Goal: Task Accomplishment & Management: Manage account settings

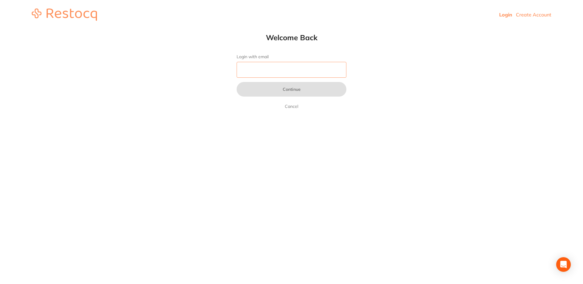
click at [304, 73] on input "Login with email" at bounding box center [292, 70] width 110 height 16
type input "[EMAIL_ADDRESS][DOMAIN_NAME]"
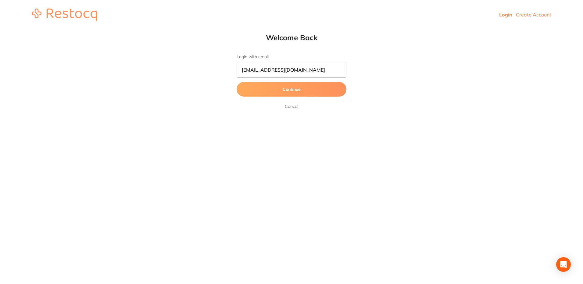
click at [303, 92] on button "Continue" at bounding box center [292, 89] width 110 height 15
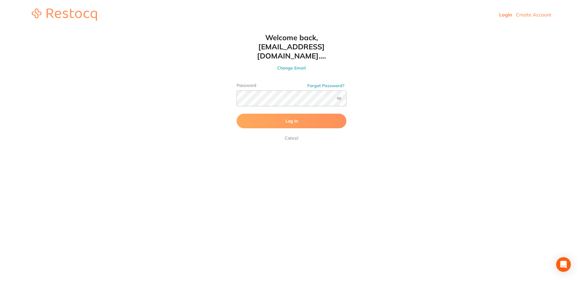
click at [320, 114] on button "Log In" at bounding box center [292, 121] width 110 height 15
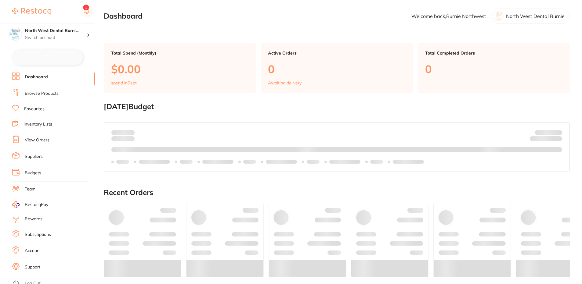
checkbox input "false"
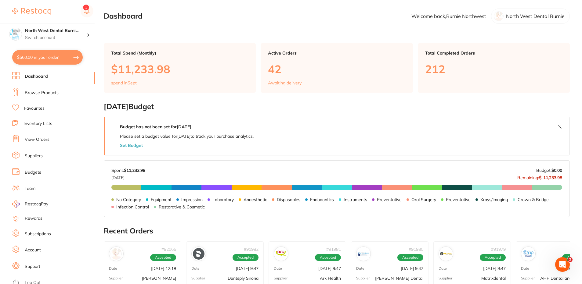
click at [49, 139] on link "View Orders" at bounding box center [37, 140] width 25 height 6
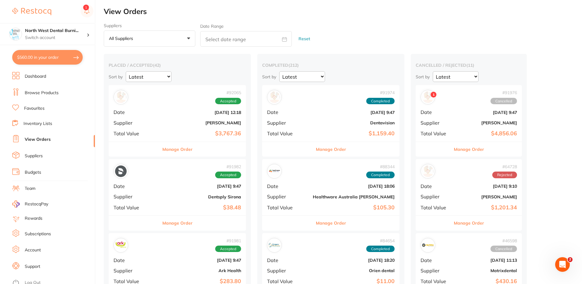
click at [179, 119] on div "# 92065 Accepted Date Sept 1 2025, 12:18 Supplier Henry Schein Halas Total Valu…" at bounding box center [177, 113] width 137 height 56
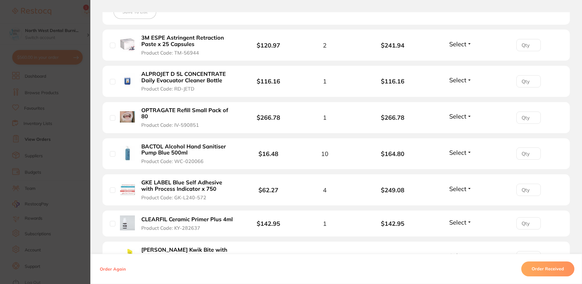
scroll to position [244, 0]
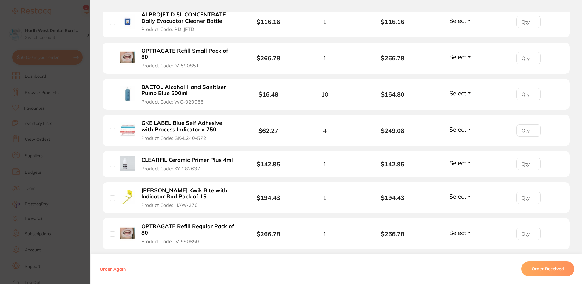
click at [522, 98] on input "number" at bounding box center [528, 94] width 24 height 12
type input "10"
click at [48, 156] on section "Order ID: Restocq- 92065 Order Information Accepted Order Order Date Sept 1 202…" at bounding box center [291, 142] width 582 height 284
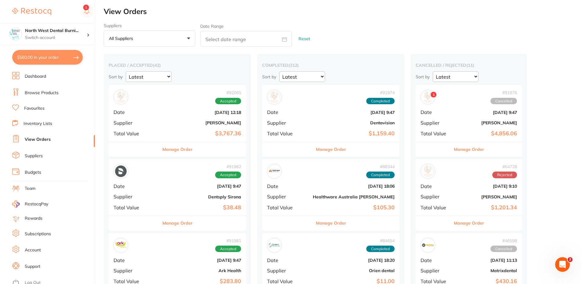
scroll to position [31, 0]
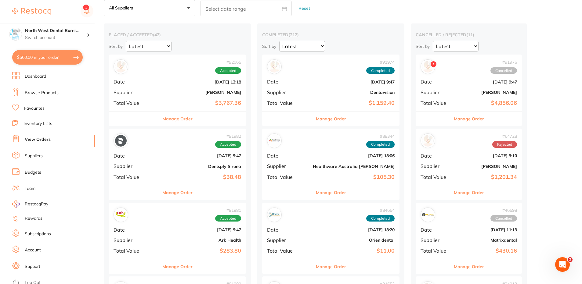
click at [159, 92] on b "[PERSON_NAME]" at bounding box center [200, 92] width 82 height 5
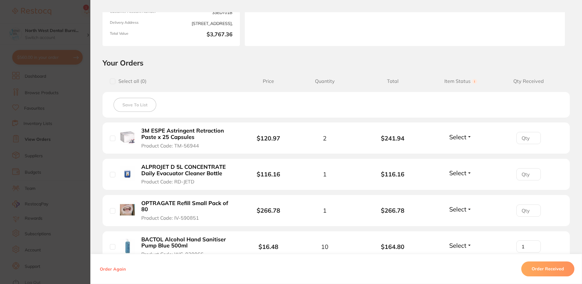
type input "10"
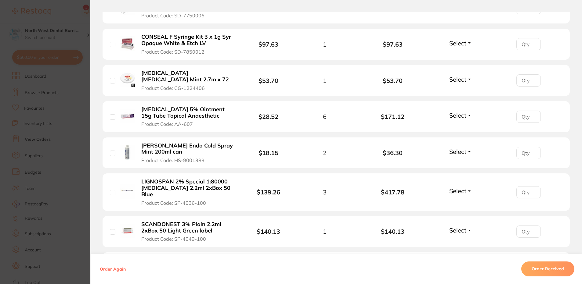
scroll to position [549, 0]
click at [532, 147] on input "1" at bounding box center [528, 153] width 24 height 12
type input "2"
click at [532, 147] on input "2" at bounding box center [528, 153] width 24 height 12
click at [48, 136] on section "Order ID: Restocq- 92065 Order Information Accepted Order Order Date Sept 1 202…" at bounding box center [291, 142] width 582 height 284
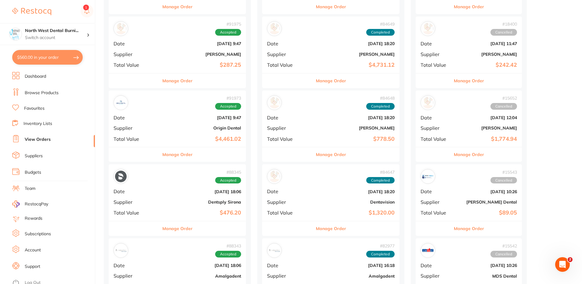
scroll to position [580, 0]
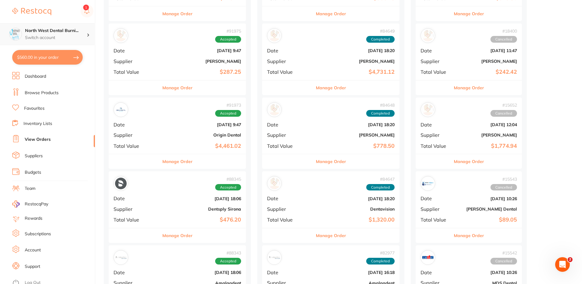
click at [77, 39] on p "Switch account" at bounding box center [56, 38] width 62 height 6
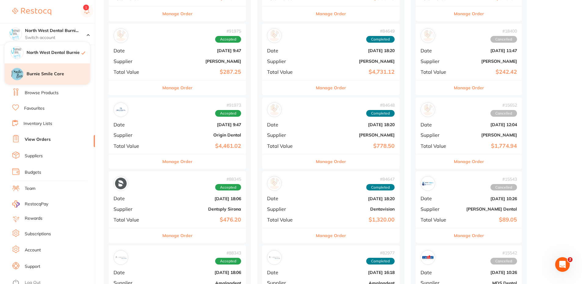
click at [71, 72] on h4 "Burnie Smile Care" at bounding box center [58, 74] width 63 height 6
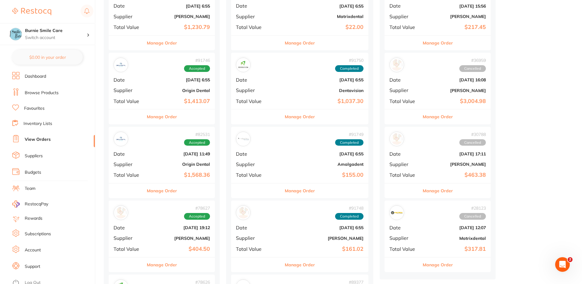
scroll to position [61, 0]
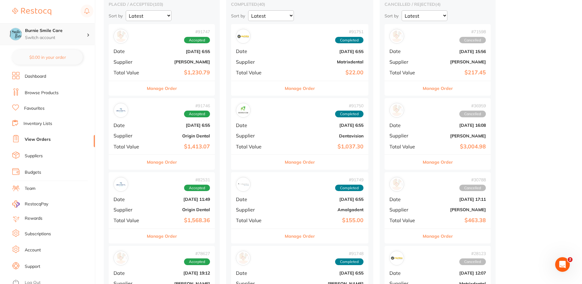
click at [71, 41] on div "Burnie Smile Care Switch account" at bounding box center [47, 34] width 95 height 22
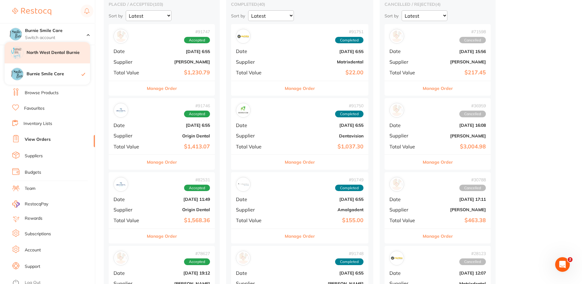
click at [68, 52] on h4 "North West Dental Burnie" at bounding box center [58, 53] width 63 height 6
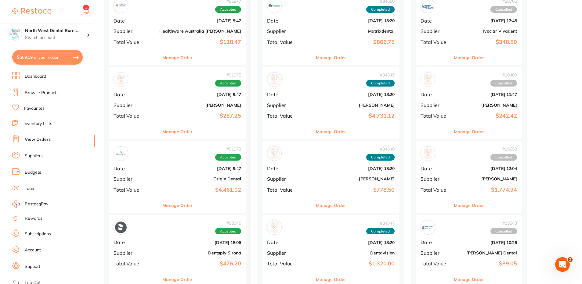
scroll to position [610, 0]
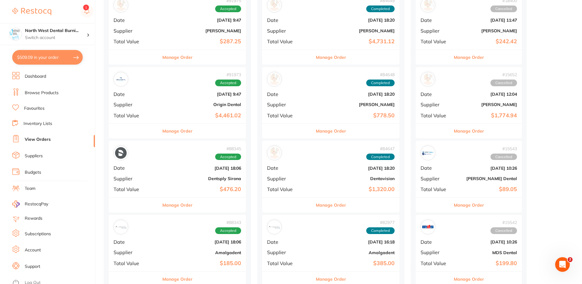
click at [161, 115] on b "$4,461.02" at bounding box center [200, 116] width 82 height 6
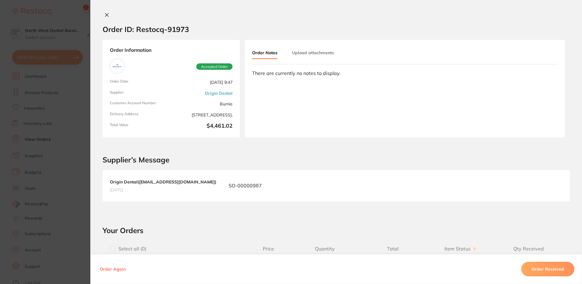
click at [67, 161] on section "Order ID: Restocq- 91973 Order Information Accepted Order Order Date Sept 1 202…" at bounding box center [291, 142] width 582 height 284
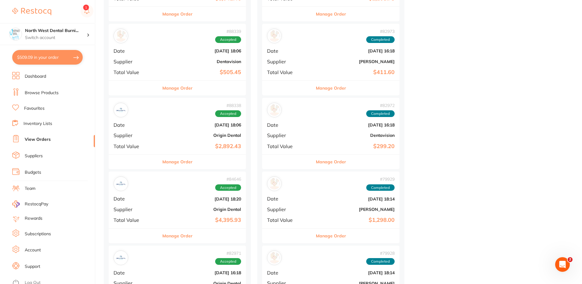
scroll to position [1098, 0]
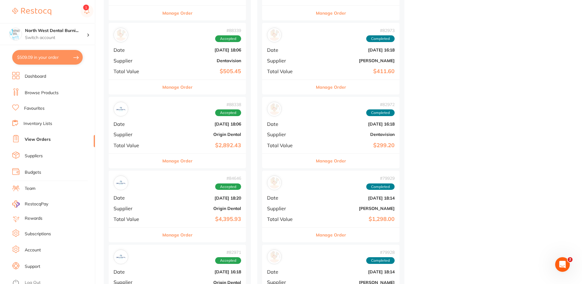
click at [160, 139] on div "# 88338 Accepted Date Jul 31 2025, 18:06 Supplier Origin Dental Total Value $2,…" at bounding box center [177, 125] width 137 height 56
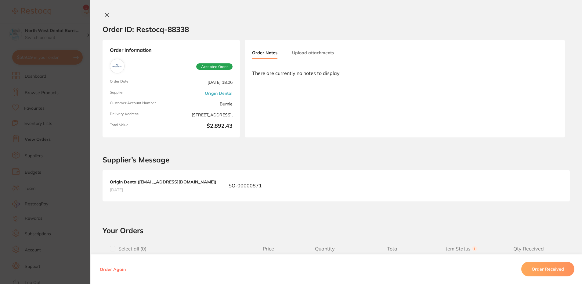
click at [28, 174] on section "Order ID: Restocq- 88338 Order Information Accepted Order Order Date Jul 31 202…" at bounding box center [291, 142] width 582 height 284
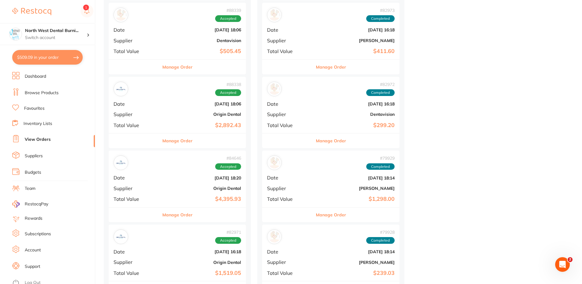
scroll to position [1220, 0]
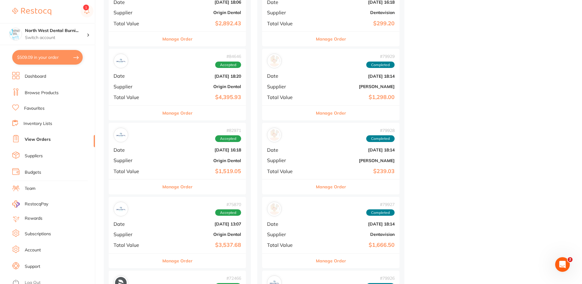
click at [165, 156] on div "# 82971 Accepted Date Jun 11 2025, 16:18 Supplier Origin Dental Total Value $1,…" at bounding box center [177, 151] width 137 height 56
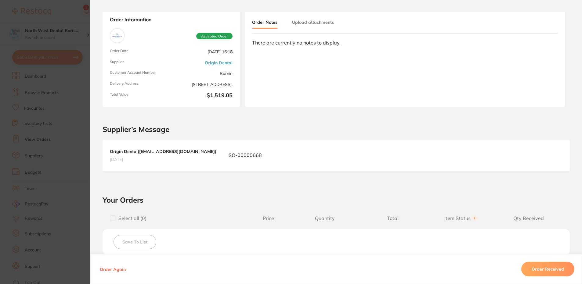
click at [57, 163] on section "Order ID: Restocq- 82971 Order Information Accepted Order Order Date Jun 11 202…" at bounding box center [291, 142] width 582 height 284
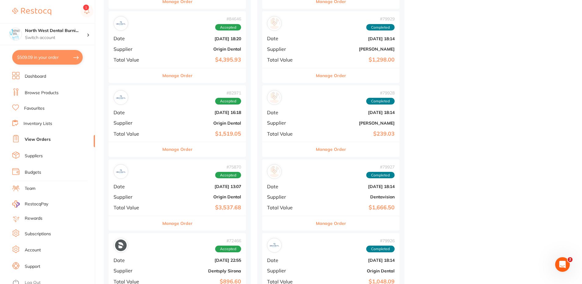
scroll to position [1312, 0]
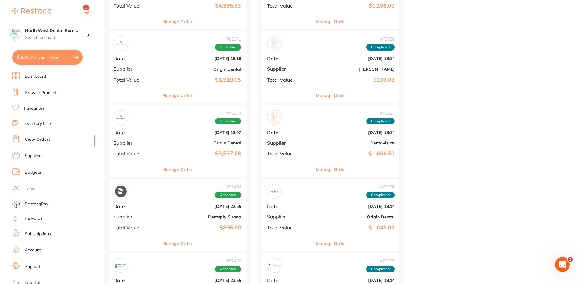
click at [166, 152] on b "$3,537.68" at bounding box center [200, 154] width 82 height 6
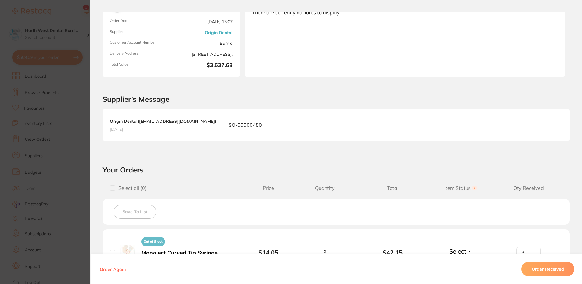
scroll to position [61, 0]
click at [63, 157] on section "Order ID: Restocq- 75870 Order Information Accepted Order Order Date Apr 4 2025…" at bounding box center [291, 142] width 582 height 284
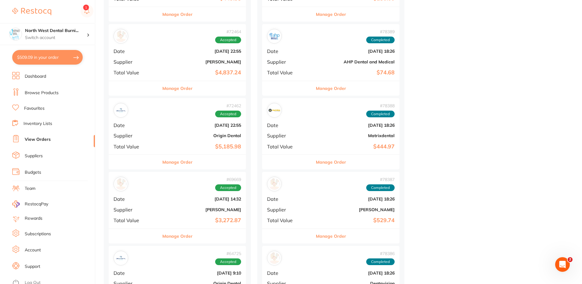
scroll to position [1617, 0]
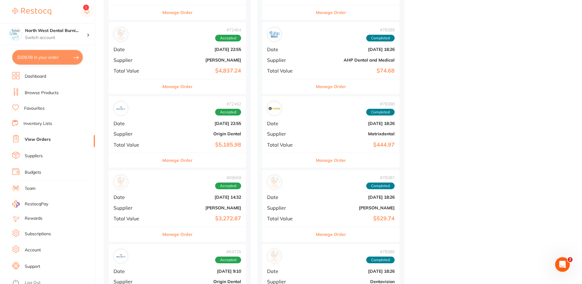
click at [166, 138] on div "# 72462 Accepted Date Mar 4 2025, 22:55 Supplier Origin Dental Total Value $5,1…" at bounding box center [177, 124] width 137 height 56
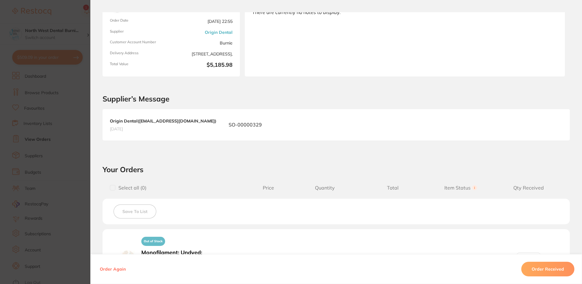
click at [62, 146] on section "Order ID: Restocq- 72462 Order Information Accepted Order Order Date Mar 4 2025…" at bounding box center [291, 142] width 582 height 284
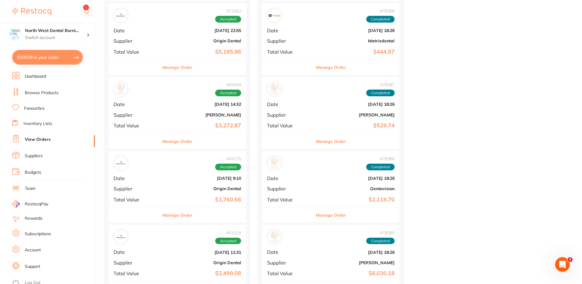
scroll to position [1739, 0]
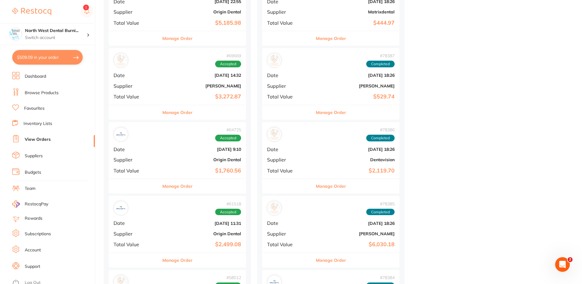
click at [168, 153] on div "# 64725 Accepted Date Dec 16 2024, 9:10 Supplier Origin Dental Total Value $1,7…" at bounding box center [177, 150] width 137 height 56
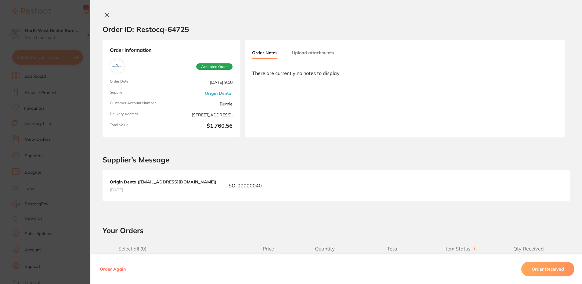
click at [30, 153] on section "Order ID: Restocq- 64725 Order Information Accepted Order Order Date Dec 16 202…" at bounding box center [291, 142] width 582 height 284
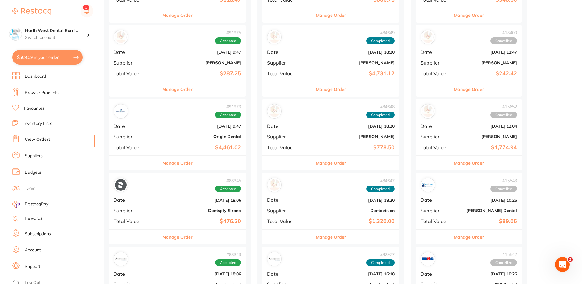
scroll to position [610, 0]
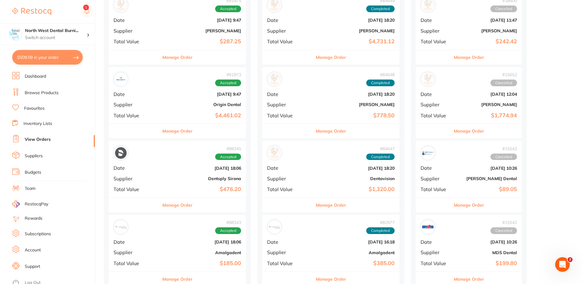
click at [153, 104] on div "# 91973 Accepted Date Sept 1 2025, 9:47 Supplier Origin Dental Total Value $4,4…" at bounding box center [177, 95] width 137 height 56
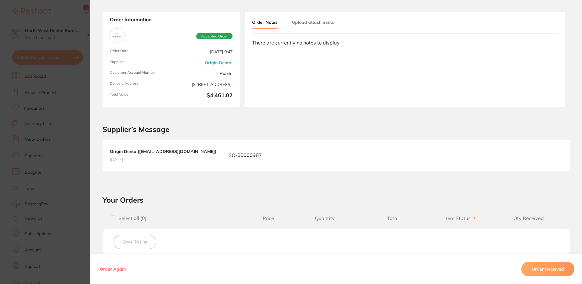
click at [29, 140] on section "Order ID: Restocq- 91973 Order Information Accepted Order Order Date Sept 1 202…" at bounding box center [291, 142] width 582 height 284
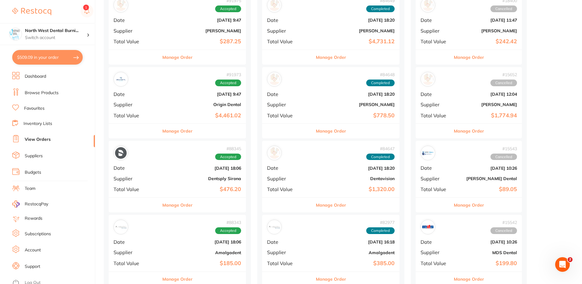
click at [179, 109] on div "# 91973 Accepted Date Sept 1 2025, 9:47 Supplier Origin Dental Total Value $4,4…" at bounding box center [177, 95] width 137 height 56
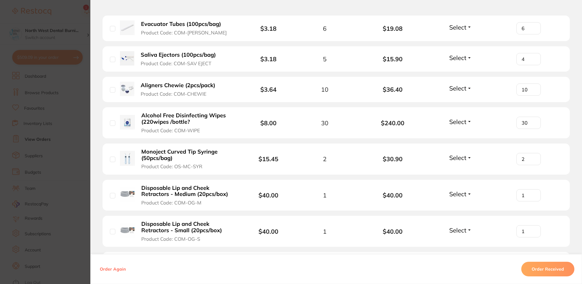
scroll to position [366, 0]
